Goal: Task Accomplishment & Management: Complete application form

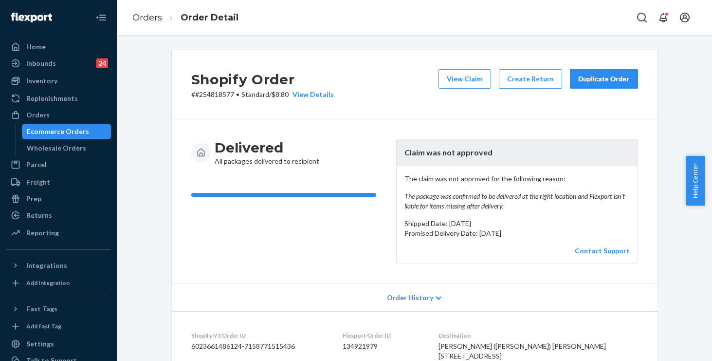
click at [157, 18] on link "Orders" at bounding box center [147, 17] width 30 height 11
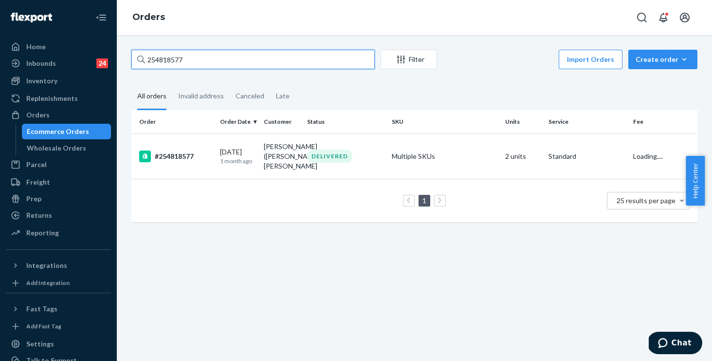
click at [222, 64] on input "254818577" at bounding box center [252, 59] width 243 height 19
drag, startPoint x: 234, startPoint y: 56, endPoint x: 43, endPoint y: 28, distance: 193.4
click at [43, 28] on div "Home Inbounds 24 Shipping Plans Problems 24 Inventory Products Replenishments O…" at bounding box center [356, 180] width 712 height 361
paste input "#2551678"
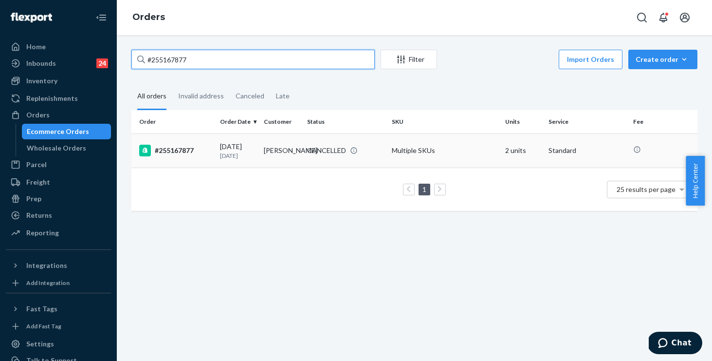
type input "#255167877"
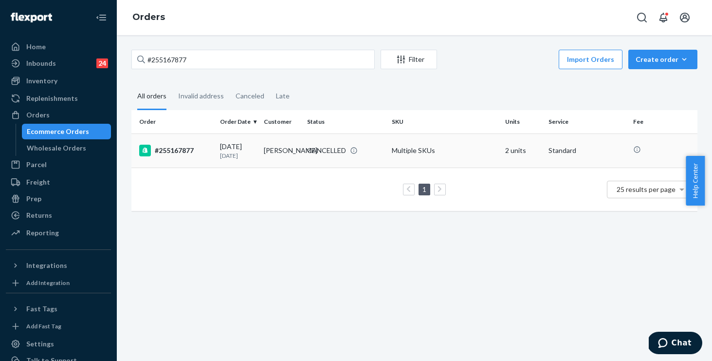
click at [377, 148] on div "CANCELLED" at bounding box center [345, 151] width 81 height 10
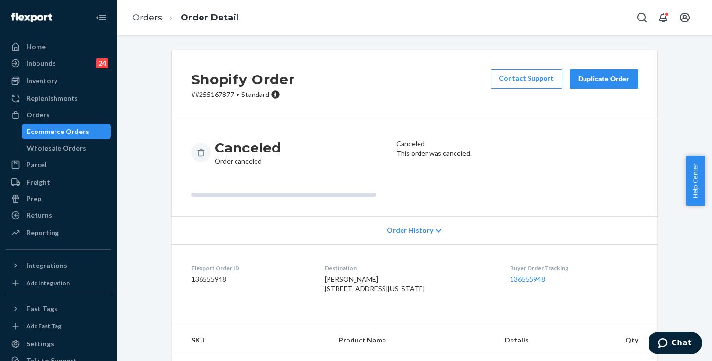
scroll to position [74, 0]
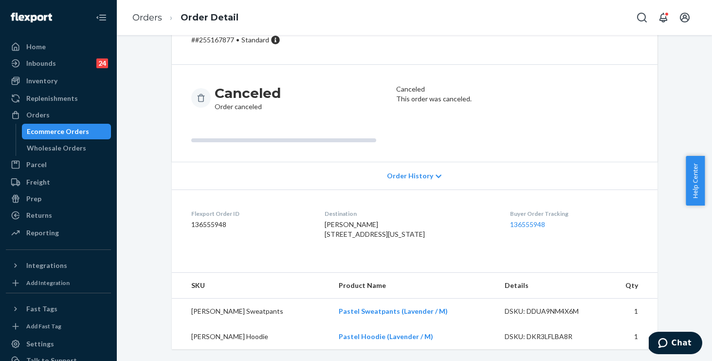
click at [404, 171] on span "Order History" at bounding box center [410, 176] width 46 height 10
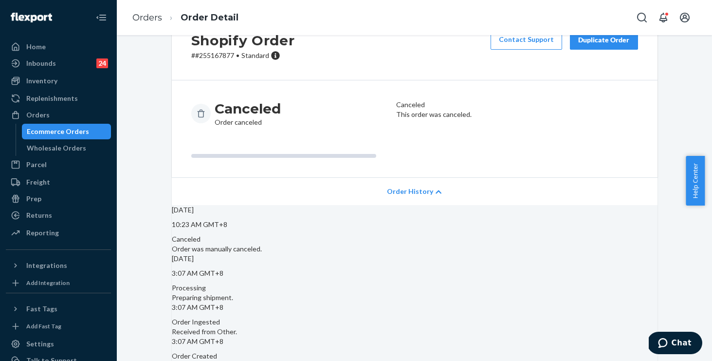
scroll to position [0, 0]
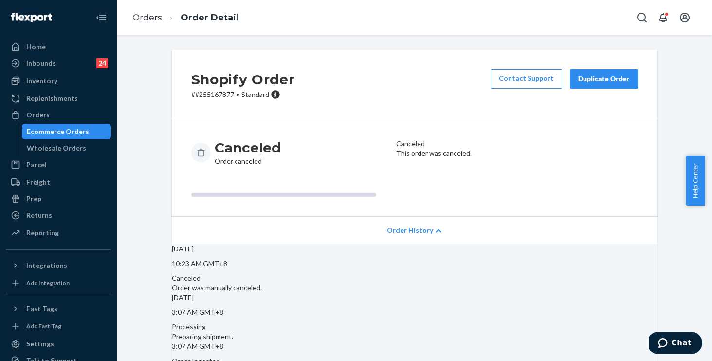
click at [152, 23] on li "Orders" at bounding box center [147, 18] width 30 height 13
click at [152, 19] on link "Orders" at bounding box center [147, 17] width 30 height 11
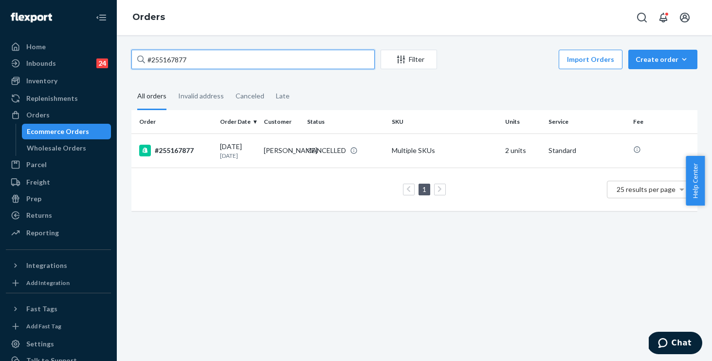
click at [243, 62] on input "#255167877" at bounding box center [252, 59] width 243 height 19
drag, startPoint x: 113, startPoint y: 51, endPoint x: 51, endPoint y: 42, distance: 62.9
click at [51, 42] on div "Home Inbounds 24 Shipping Plans Problems 24 Inventory Products Replenishments O…" at bounding box center [356, 180] width 712 height 361
paste input "255184725"
type input "255184725"
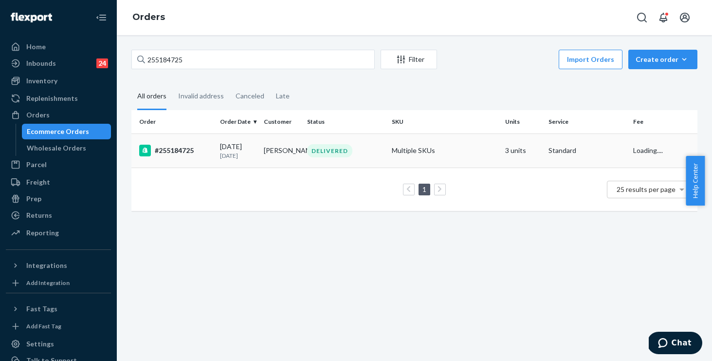
click at [480, 153] on td "Multiple SKUs" at bounding box center [444, 150] width 113 height 34
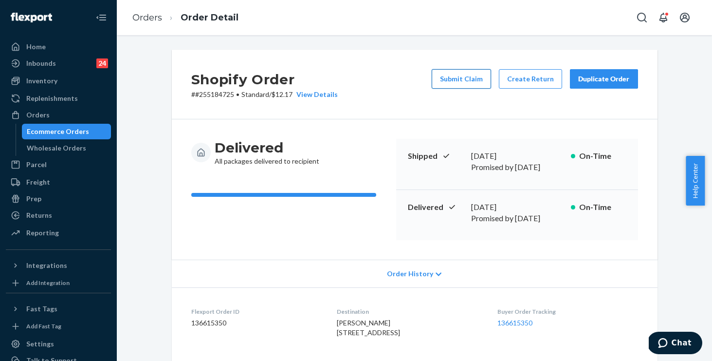
click at [457, 77] on button "Submit Claim" at bounding box center [461, 78] width 59 height 19
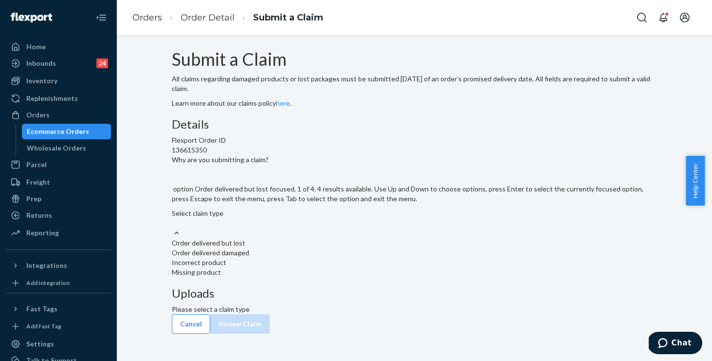
click at [329, 228] on div "Select claim type" at bounding box center [415, 217] width 486 height 19
click at [173, 228] on input "Why are you submitting a claim? option Order delivered but lost focused, 1 of 4…" at bounding box center [172, 223] width 1 height 10
click at [309, 258] on div "Order delivered damaged" at bounding box center [415, 253] width 486 height 10
click at [173, 228] on input "Why are you submitting a claim? option Order delivered damaged focused, 2 of 4.…" at bounding box center [172, 223] width 1 height 10
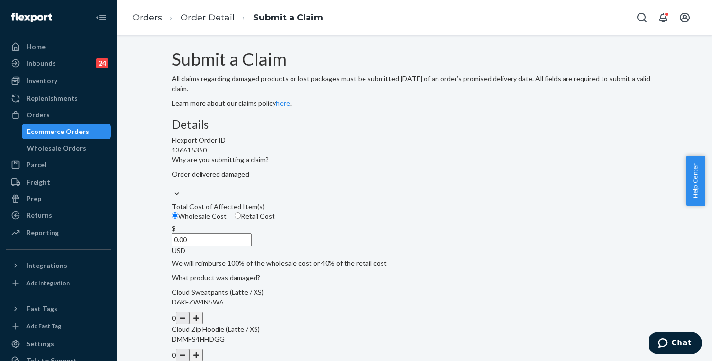
click at [358, 108] on div "Submit a Claim All claims regarding damaged products or lost packages must be s…" at bounding box center [415, 79] width 486 height 58
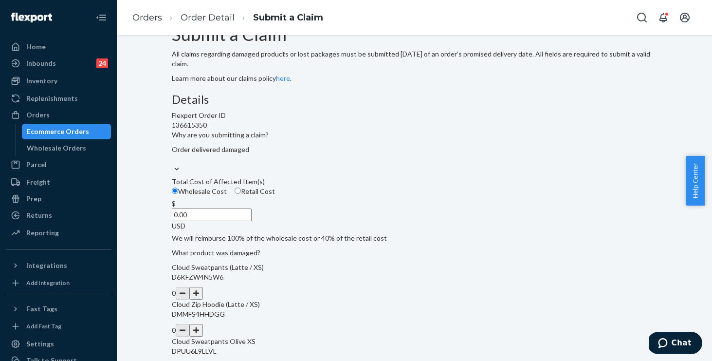
scroll to position [121, 0]
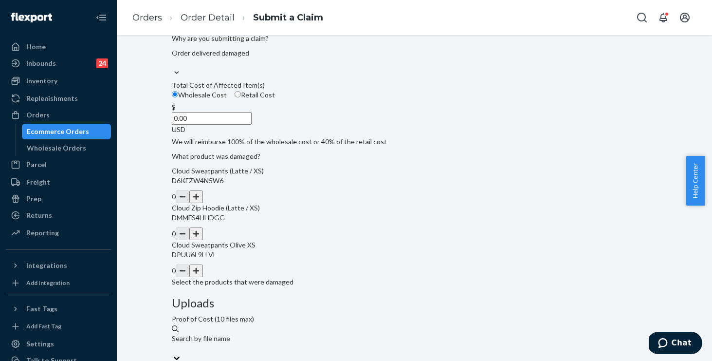
click at [252, 125] on input "0.00" at bounding box center [212, 118] width 80 height 13
type input "124.00"
click at [203, 203] on button "button" at bounding box center [196, 196] width 14 height 13
click at [203, 240] on button "button" at bounding box center [196, 233] width 14 height 13
click at [203, 277] on button "button" at bounding box center [196, 270] width 14 height 13
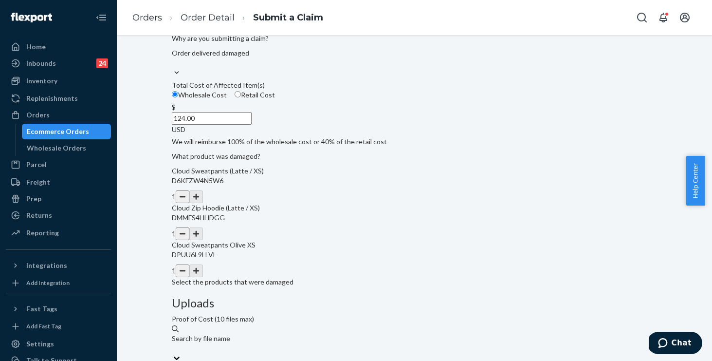
click at [400, 270] on div "Details Flexport Order ID 136615350 Why are you submitting a claim? Order deliv…" at bounding box center [415, 273] width 486 height 553
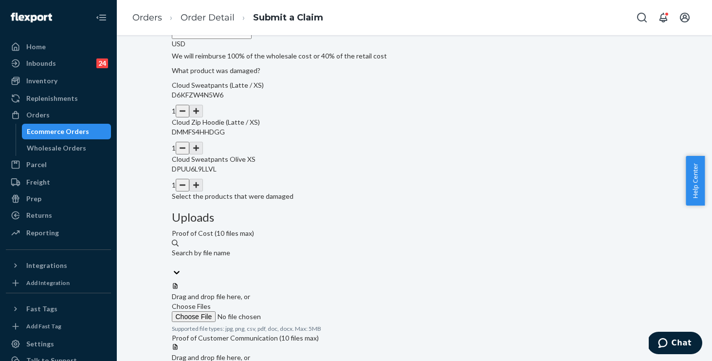
scroll to position [104, 0]
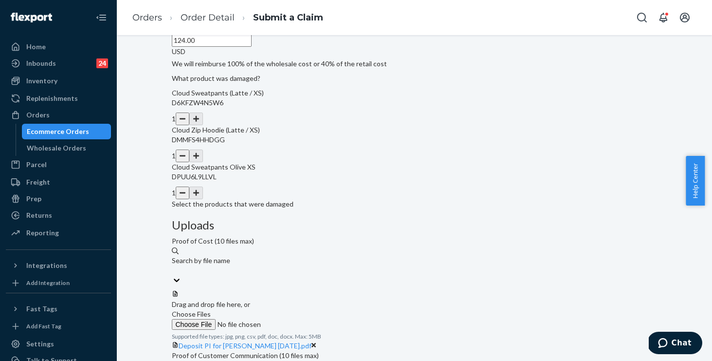
scroll to position [221, 0]
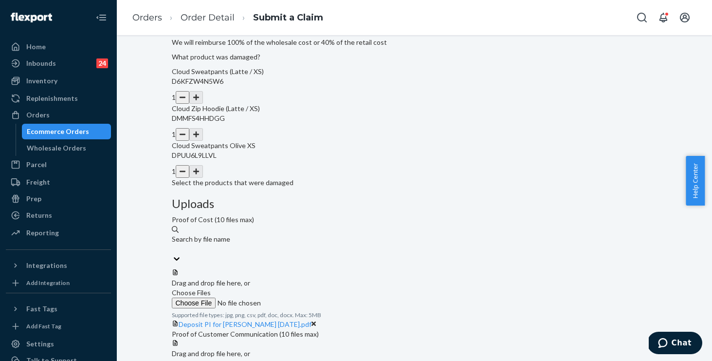
click at [211, 359] on span "Choose Files" at bounding box center [191, 363] width 39 height 8
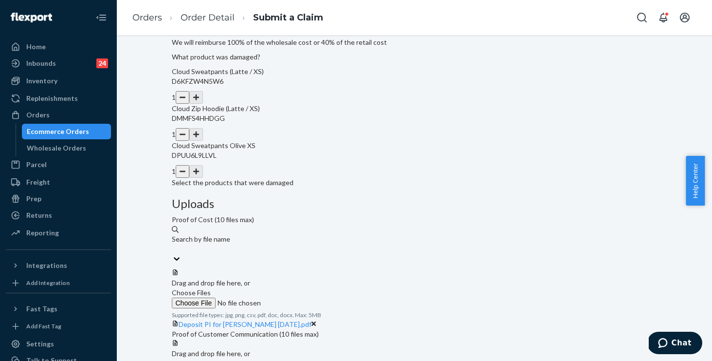
click at [211, 359] on span "Choose Files" at bounding box center [191, 363] width 39 height 8
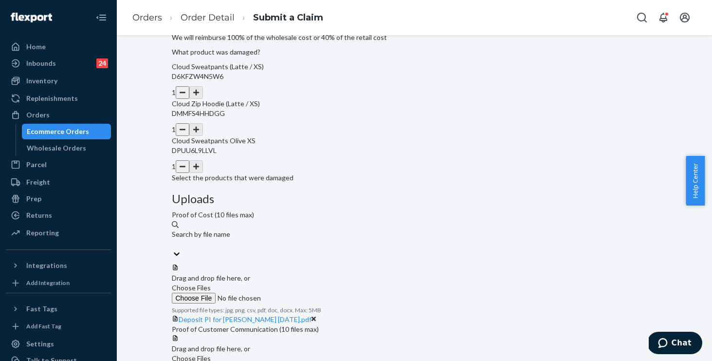
scroll to position [293, 0]
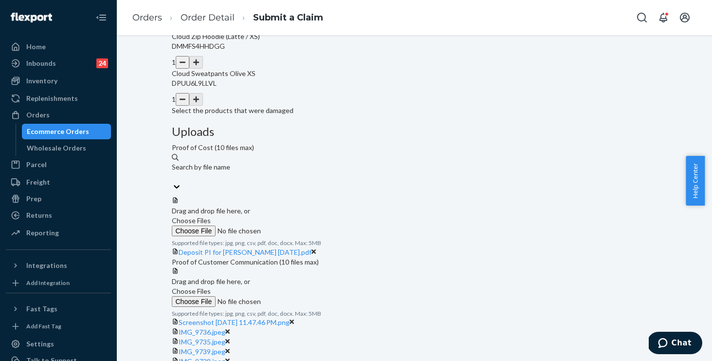
click at [304, 286] on label "Choose Files" at bounding box center [238, 296] width 132 height 20
click at [304, 296] on input "Choose Files" at bounding box center [238, 301] width 132 height 11
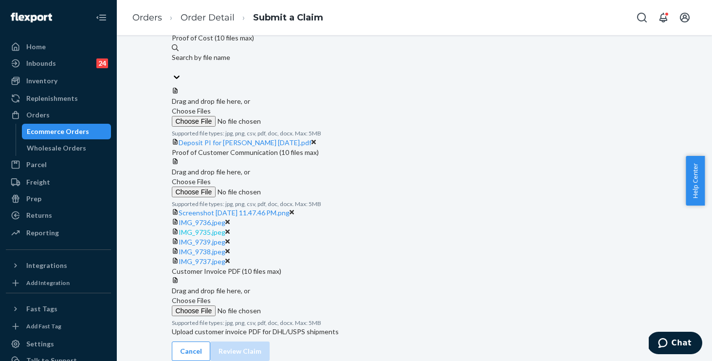
scroll to position [530, 0]
click at [211, 296] on span "Choose Files" at bounding box center [191, 300] width 39 height 8
click at [304, 305] on input "Choose Files" at bounding box center [238, 310] width 132 height 11
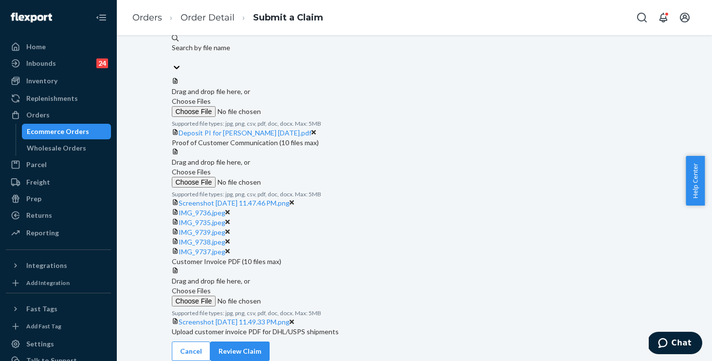
scroll to position [568, 0]
click at [270, 341] on button "Review Claim" at bounding box center [239, 350] width 59 height 19
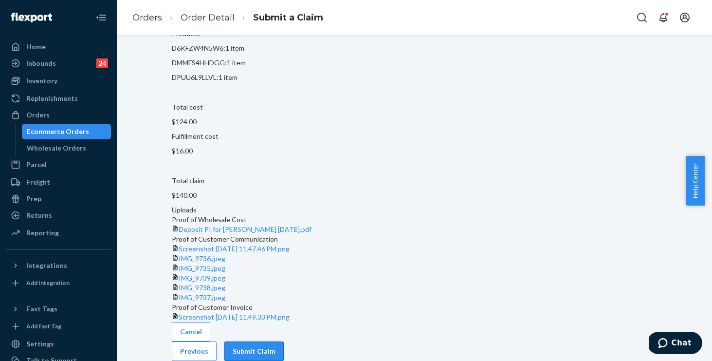
click at [284, 341] on button "Submit Claim" at bounding box center [253, 350] width 59 height 19
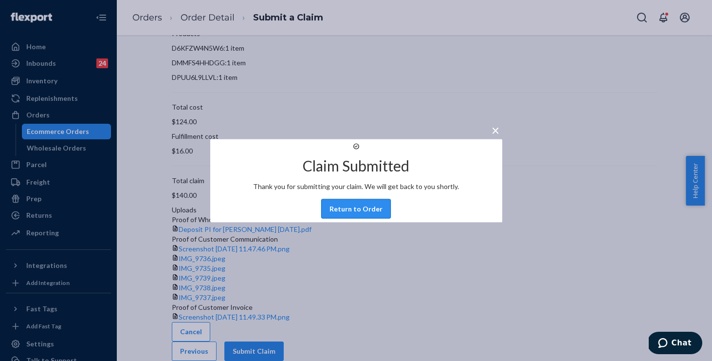
click at [357, 218] on button "Return to Order" at bounding box center [356, 208] width 70 height 19
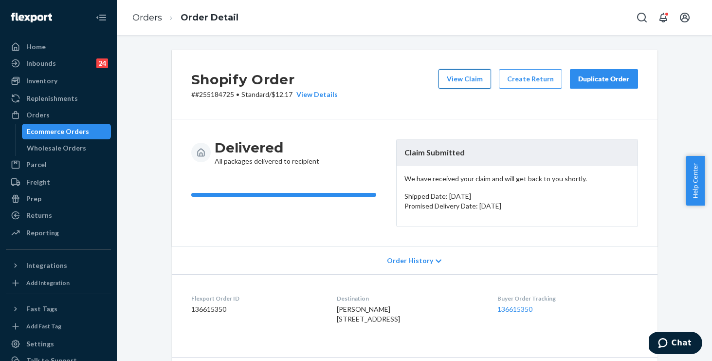
click at [470, 79] on button "View Claim" at bounding box center [465, 78] width 53 height 19
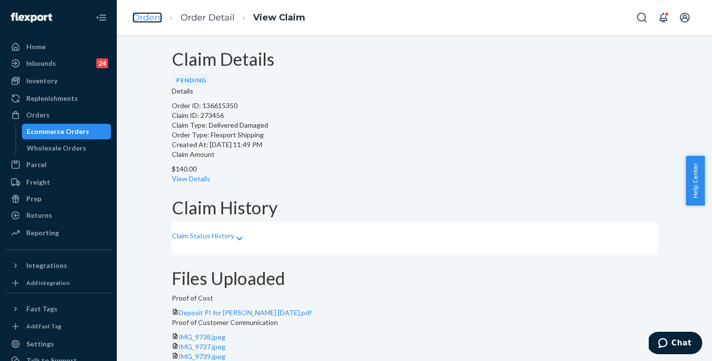
click at [146, 18] on link "Orders" at bounding box center [147, 17] width 30 height 11
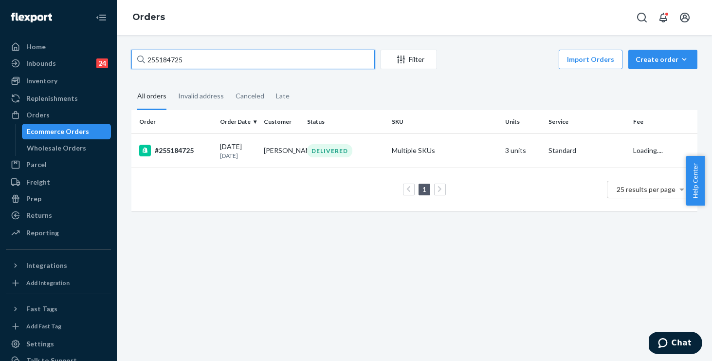
click at [232, 62] on input "255184725" at bounding box center [252, 59] width 243 height 19
drag, startPoint x: 180, startPoint y: 46, endPoint x: 18, endPoint y: 1, distance: 168.2
click at [18, 1] on div "Home Inbounds 24 Shipping Plans Problems 24 Inventory Products Replenishments O…" at bounding box center [356, 180] width 712 height 361
paste input "1970"
type input "255119705"
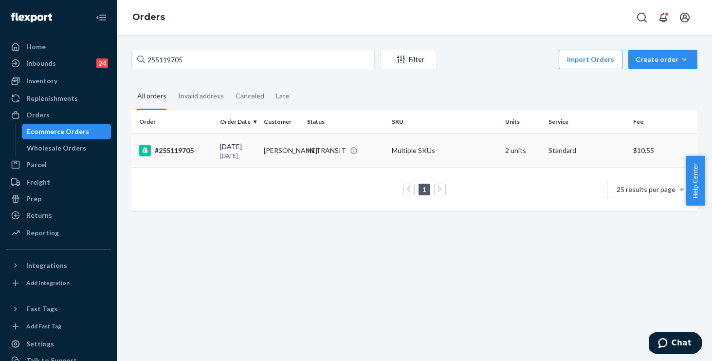
click at [440, 151] on td "Multiple SKUs" at bounding box center [444, 150] width 113 height 34
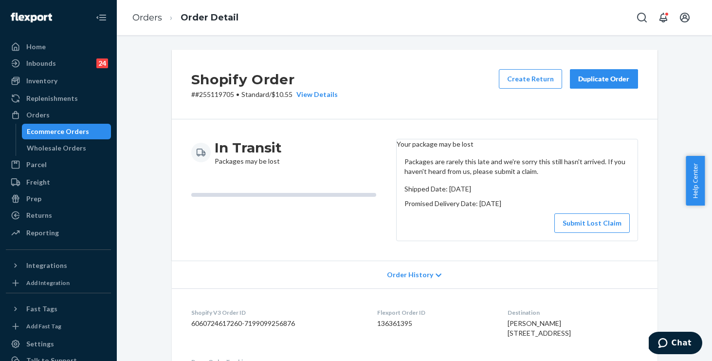
click at [612, 79] on div "Duplicate Order" at bounding box center [604, 79] width 52 height 10
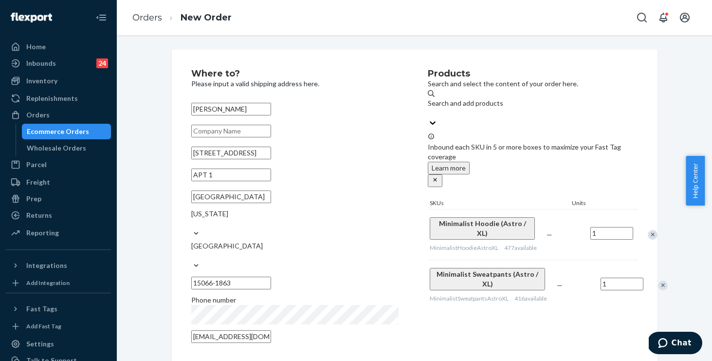
drag, startPoint x: 201, startPoint y: 185, endPoint x: 141, endPoint y: 175, distance: 60.7
click at [141, 175] on div "Where to? Please input a valid shipping address here. Jaiden Mcdade 709 3RD AVE…" at bounding box center [414, 280] width 581 height 460
drag, startPoint x: 258, startPoint y: 165, endPoint x: 78, endPoint y: 132, distance: 182.7
click at [78, 132] on div "Home Inbounds 24 Shipping Plans Problems 24 Inventory Products Replenishments O…" at bounding box center [356, 180] width 712 height 361
paste input "22 A st"
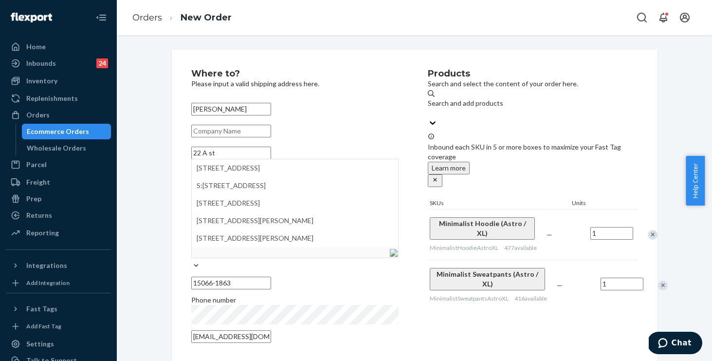
type input "22 A st"
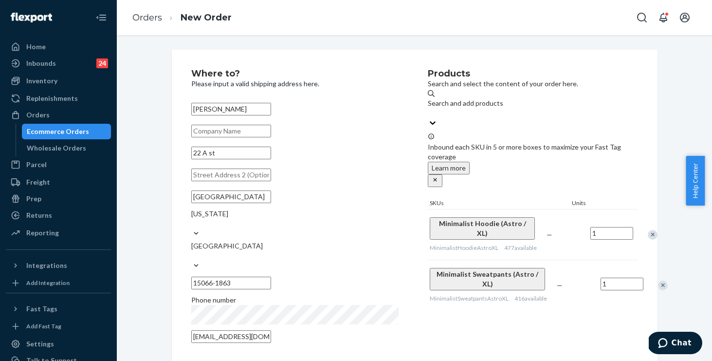
click at [149, 144] on div "Where to? Please input a valid shipping address here. Jaiden Mcdade 22 A st NEW…" at bounding box center [414, 280] width 581 height 460
click at [268, 203] on input "NEW BRIGHTON" at bounding box center [231, 196] width 80 height 13
drag, startPoint x: 268, startPoint y: 218, endPoint x: 143, endPoint y: 200, distance: 126.5
click at [143, 200] on div "Where to? Please input a valid shipping address here. Jaiden Mcdade 22 A st NEW…" at bounding box center [414, 280] width 581 height 460
type input "Beaver"
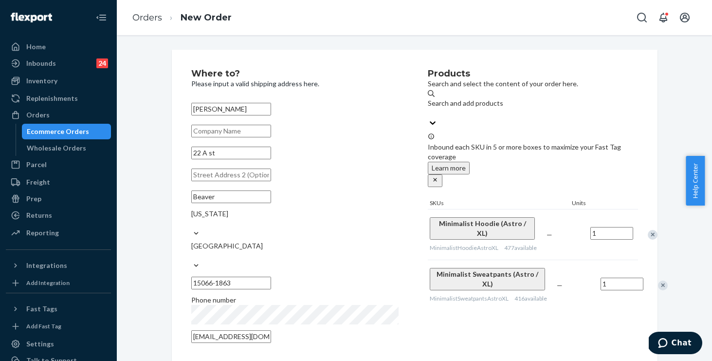
click at [148, 171] on div "Where to? Please input a valid shipping address here. Jaiden Mcdade 22 A st Bea…" at bounding box center [414, 275] width 581 height 450
drag, startPoint x: 351, startPoint y: 245, endPoint x: 216, endPoint y: 229, distance: 135.9
click at [216, 229] on div "Beaver Pennsylvania United States 15066-1863" at bounding box center [295, 240] width 208 height 106
paste input "09"
type input "15009"
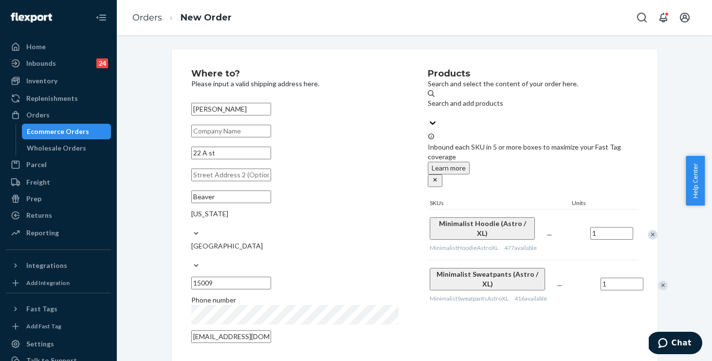
click at [165, 218] on div "Where to? Please input a valid shipping address here. Jaiden Mcdade 22 A st Bea…" at bounding box center [415, 280] width 500 height 460
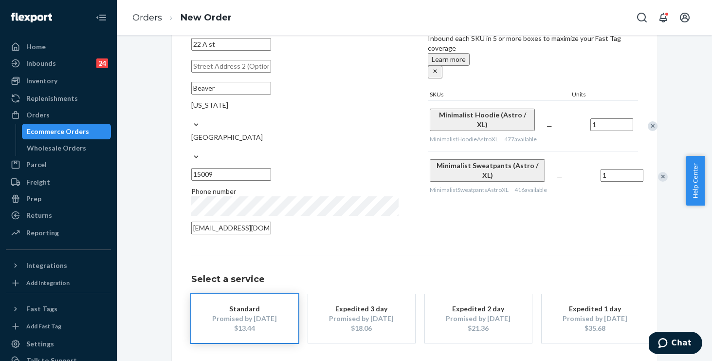
scroll to position [131, 0]
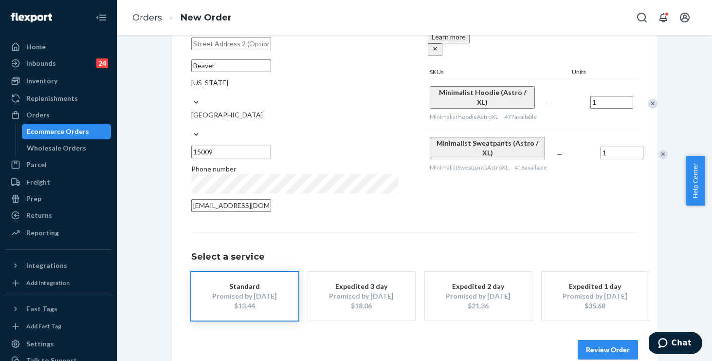
click at [472, 232] on div "Select a service Standard Promised by Oct 1, 2025 $13.44 Expedited 3 day Promis…" at bounding box center [414, 276] width 447 height 88
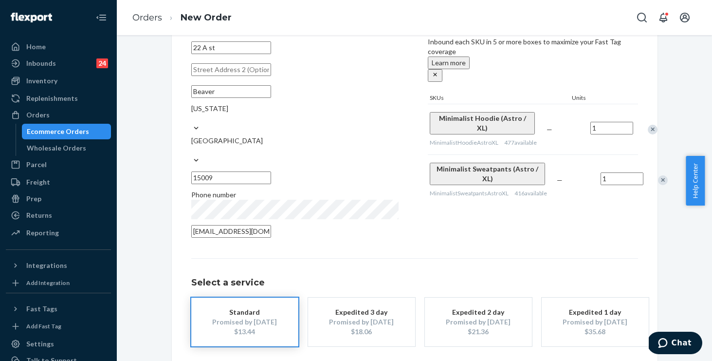
scroll to position [103, 0]
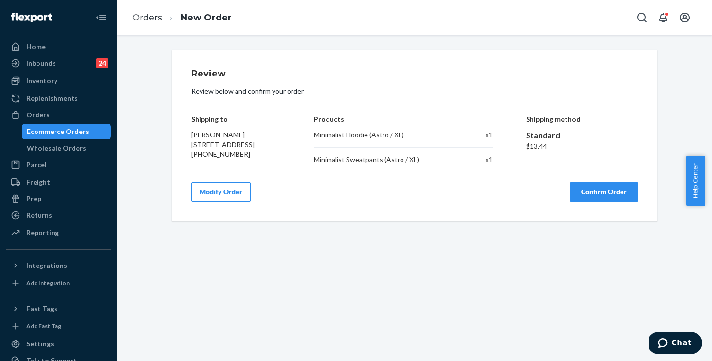
click at [612, 187] on button "Confirm Order" at bounding box center [604, 191] width 68 height 19
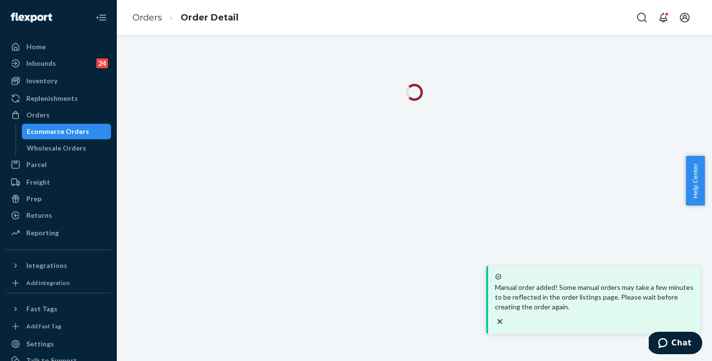
click at [502, 319] on icon "close toast" at bounding box center [500, 321] width 5 height 5
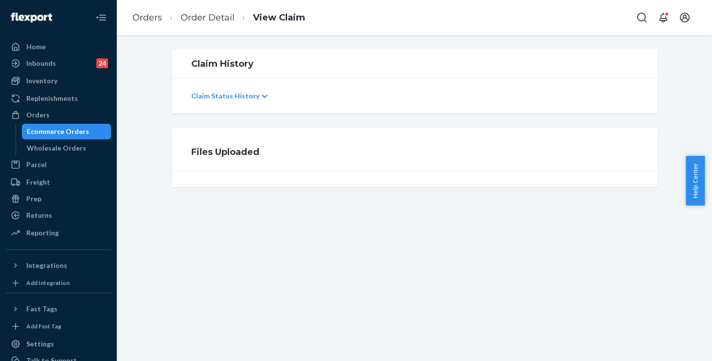
click at [214, 10] on ol "Orders Order Detail View Claim" at bounding box center [219, 17] width 188 height 29
